Goal: Task Accomplishment & Management: Manage account settings

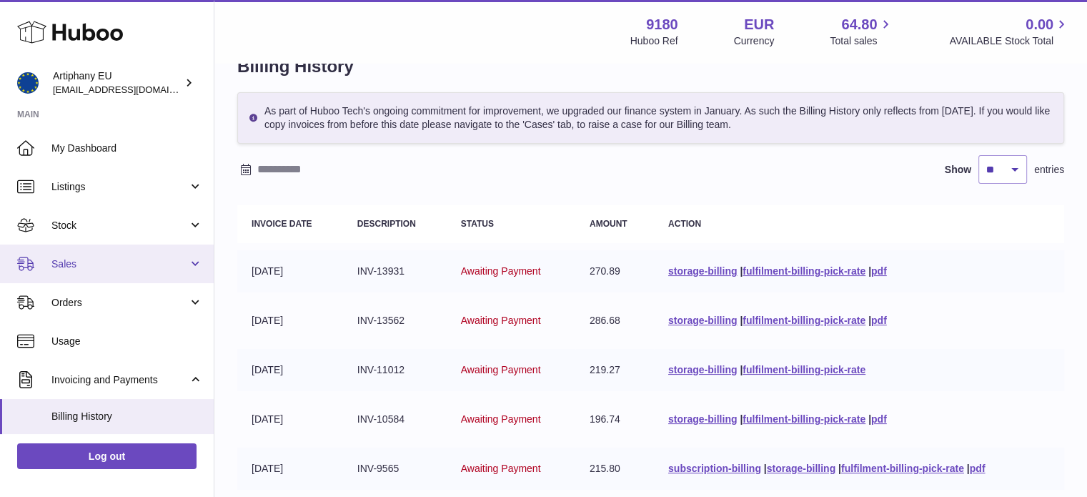
click at [203, 271] on link "Sales" at bounding box center [107, 263] width 214 height 39
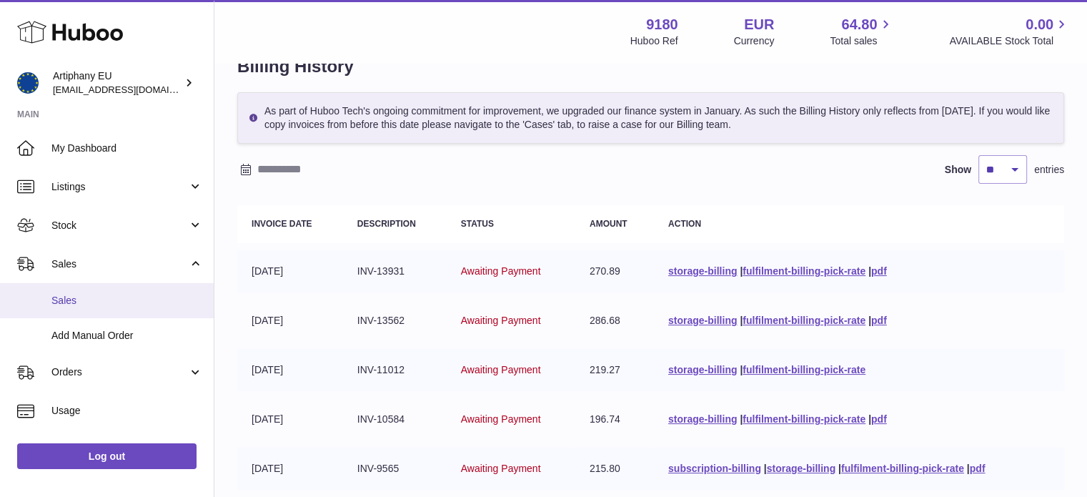
click at [149, 307] on link "Sales" at bounding box center [107, 300] width 214 height 35
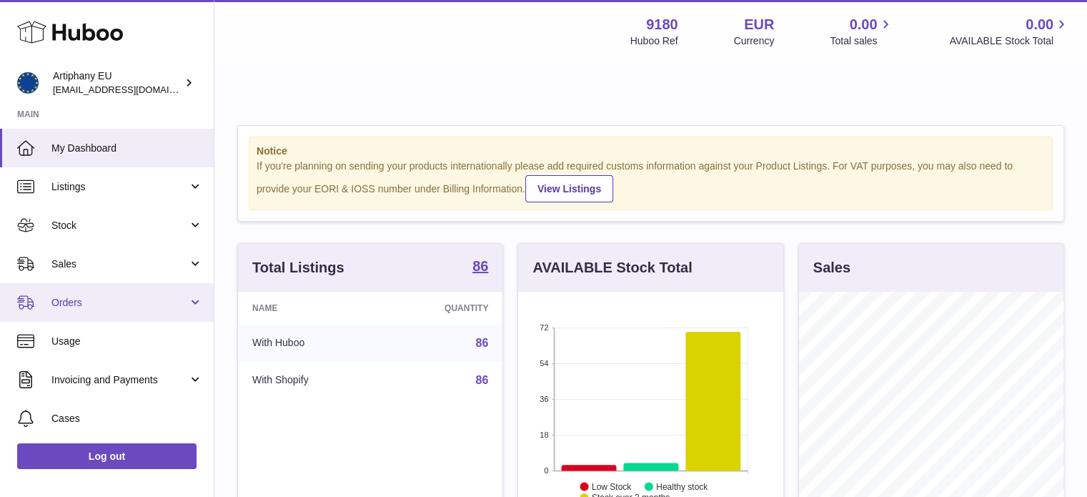
scroll to position [114, 0]
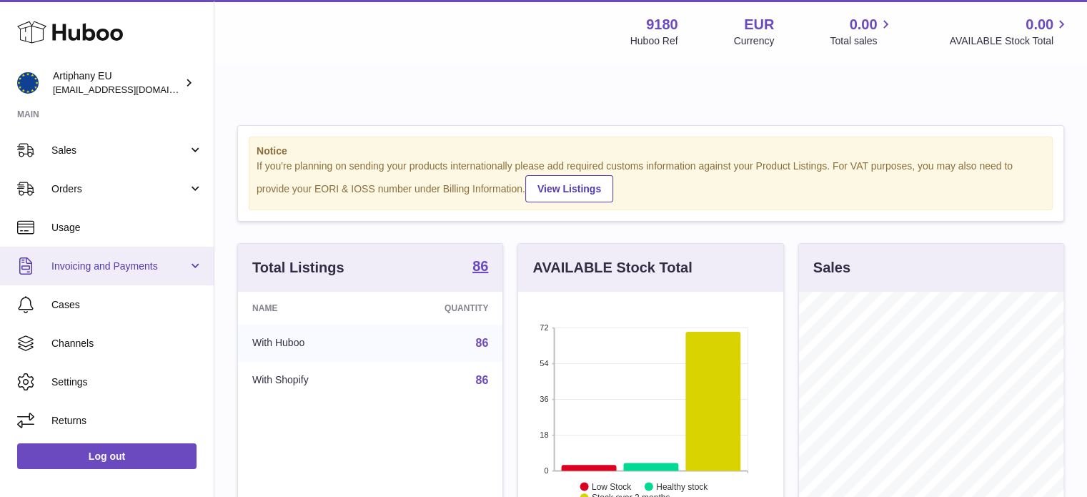
click at [128, 261] on span "Invoicing and Payments" at bounding box center [119, 266] width 136 height 14
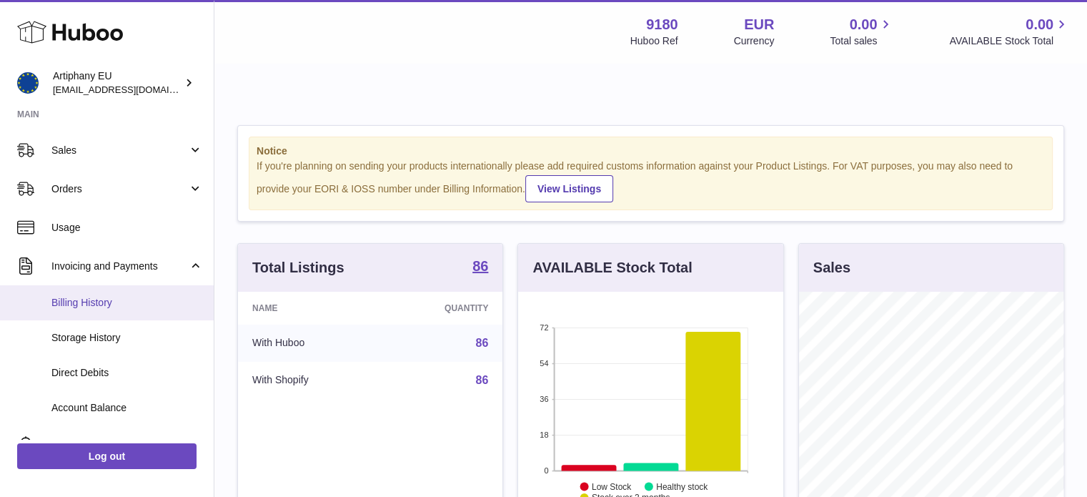
click at [162, 294] on link "Billing History" at bounding box center [107, 302] width 214 height 35
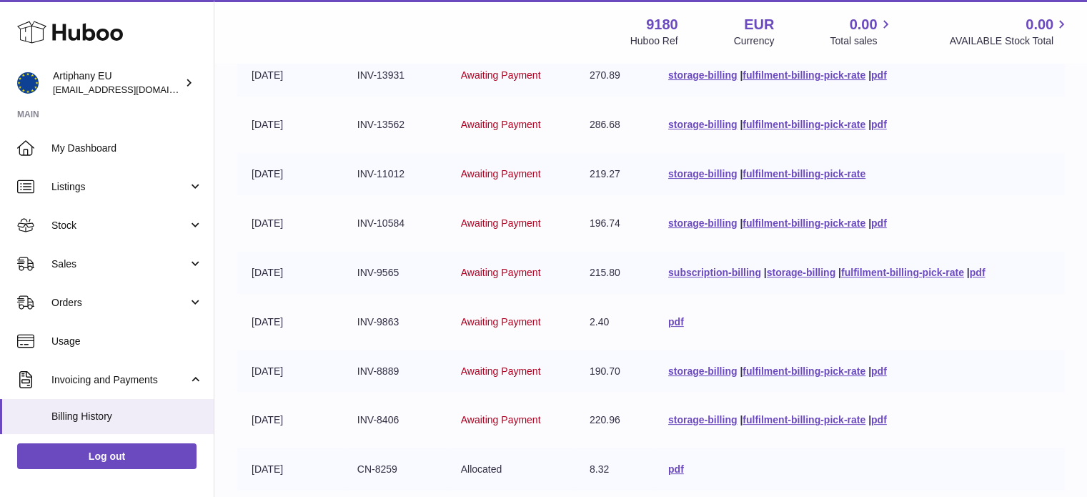
scroll to position [267, 0]
click at [911, 265] on link "fulfilment-billing-pick-rate" at bounding box center [902, 270] width 123 height 11
